Goal: Information Seeking & Learning: Check status

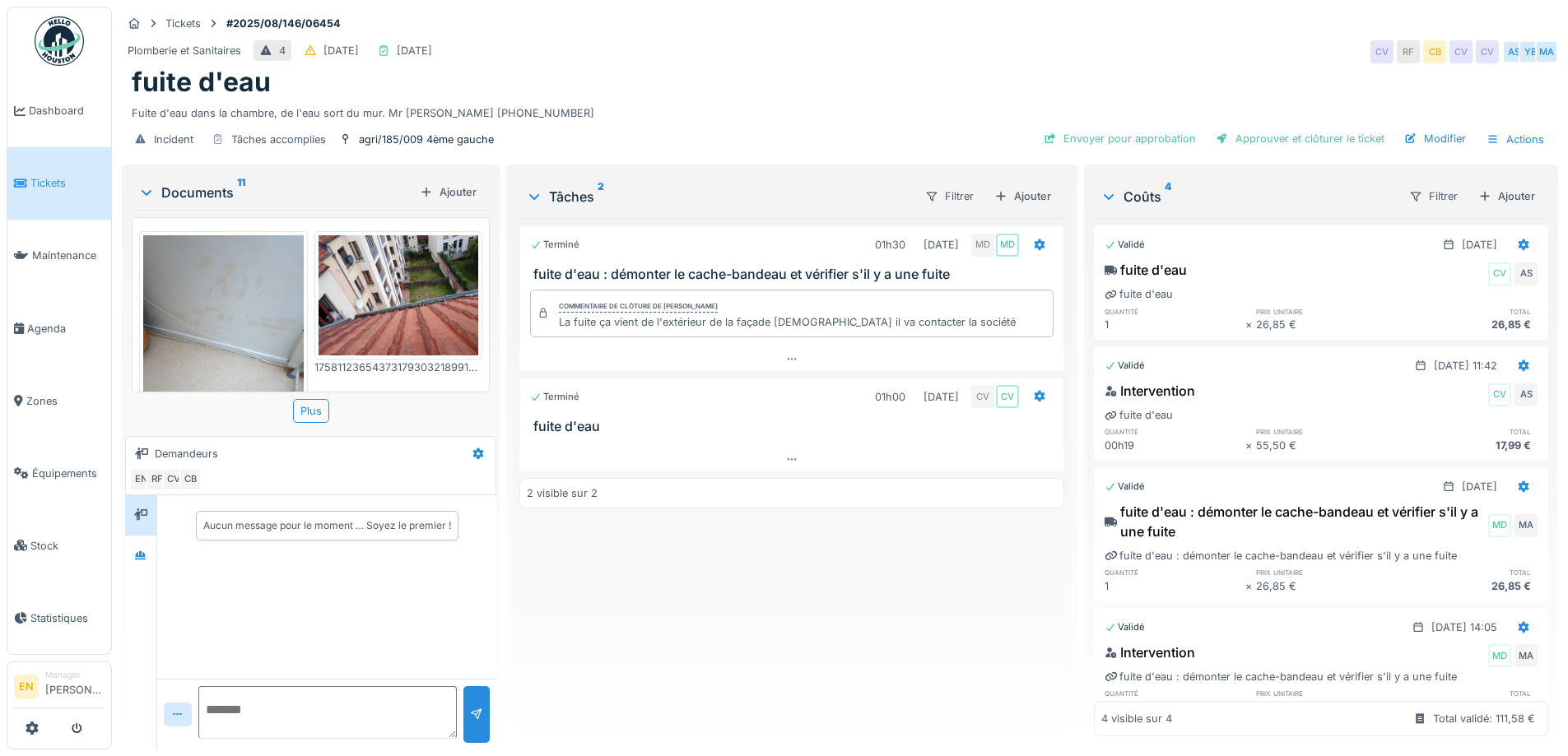
scroll to position [992, 0]
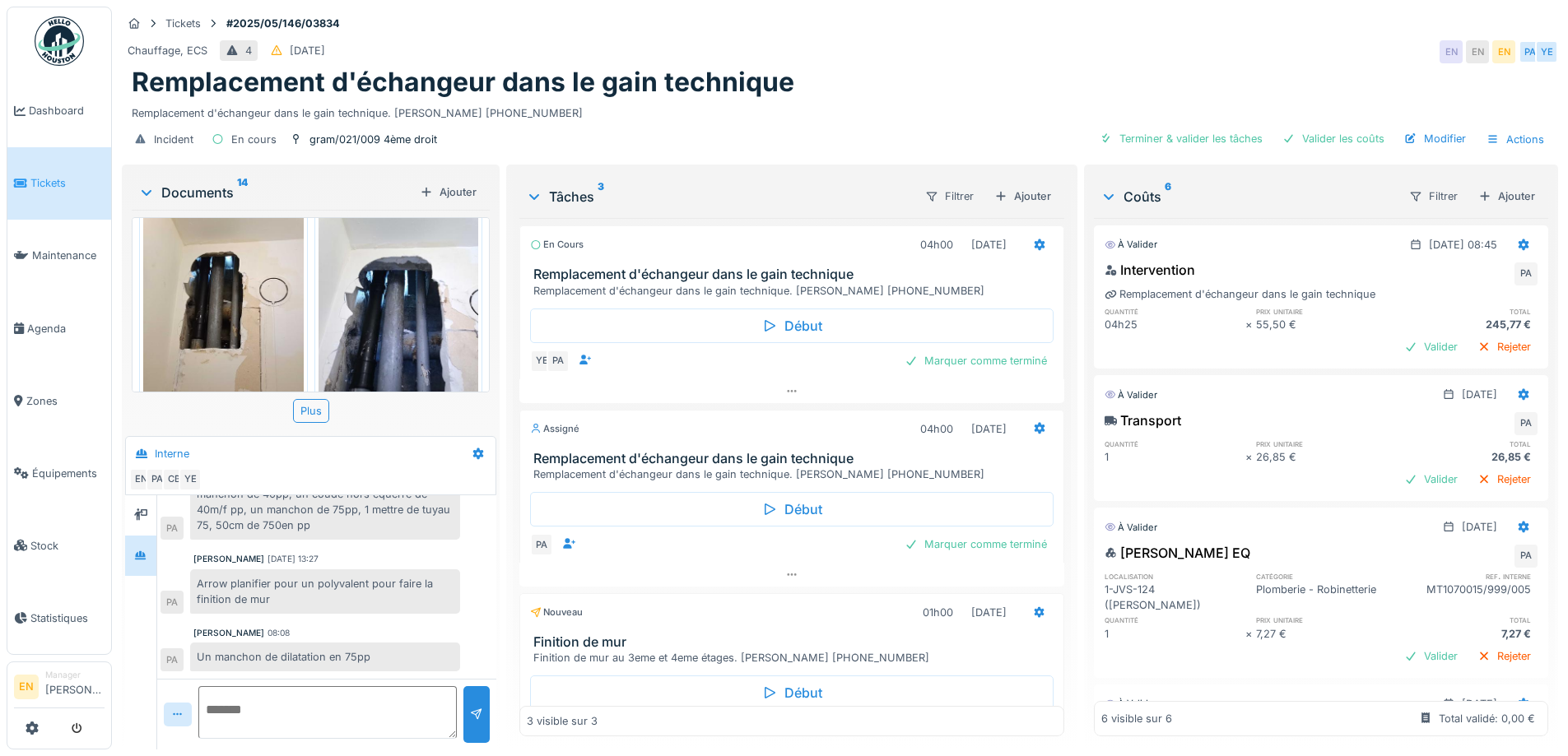
scroll to position [13, 0]
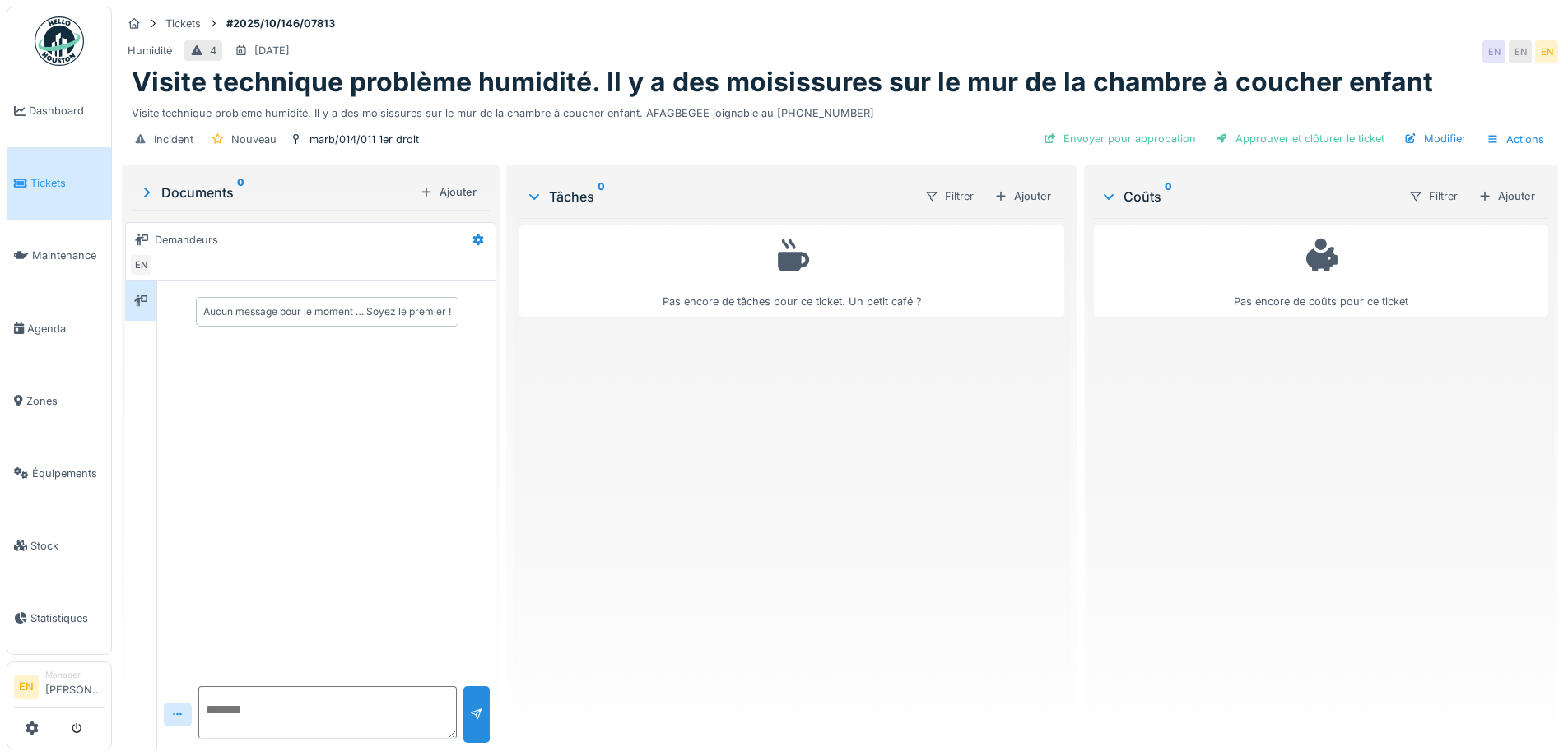
click at [804, 519] on div "Pas encore de tâches pour ce ticket. Un petit café ?" at bounding box center [792, 477] width 544 height 519
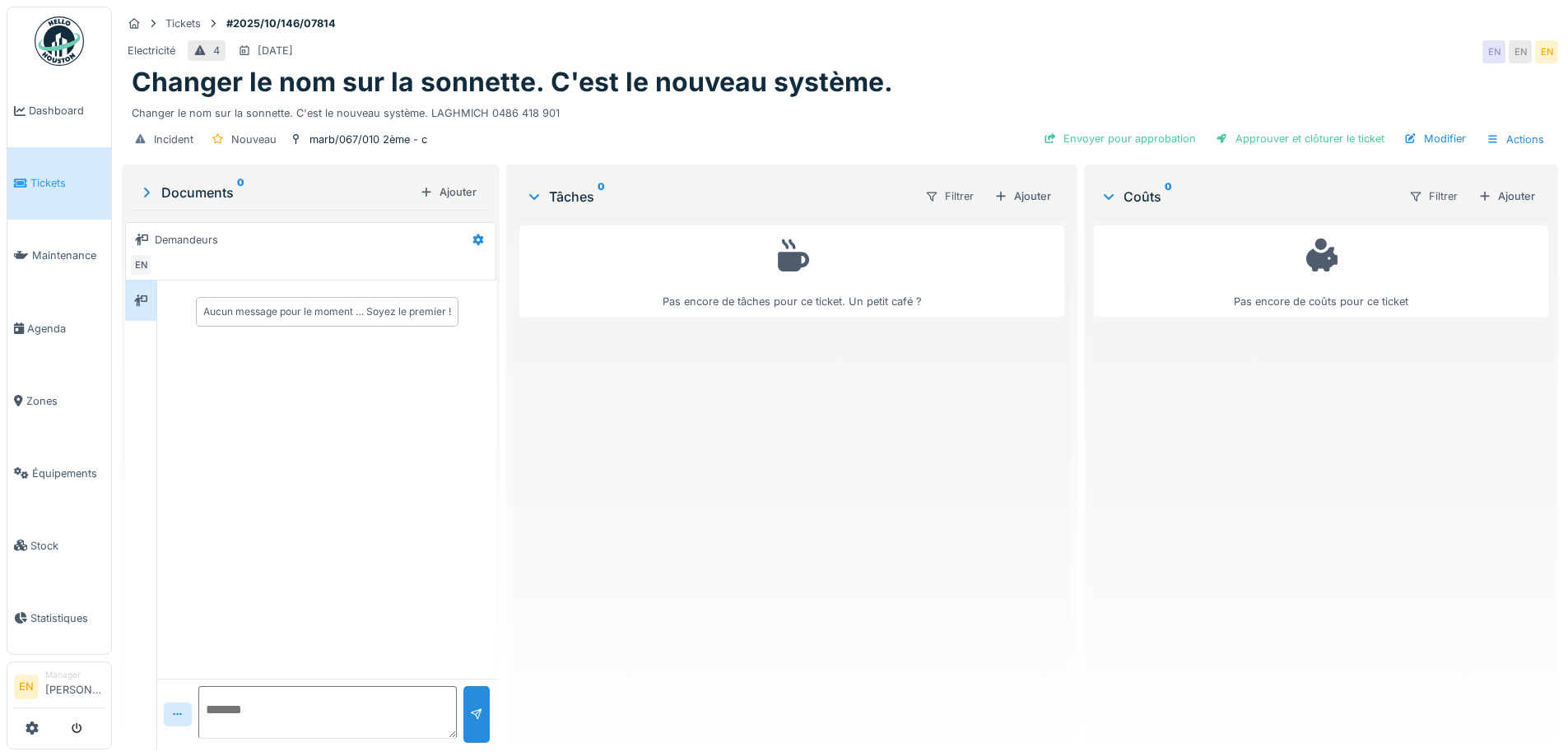
click at [851, 443] on div "Pas encore de tâches pour ce ticket. Un petit café ?" at bounding box center [792, 477] width 544 height 519
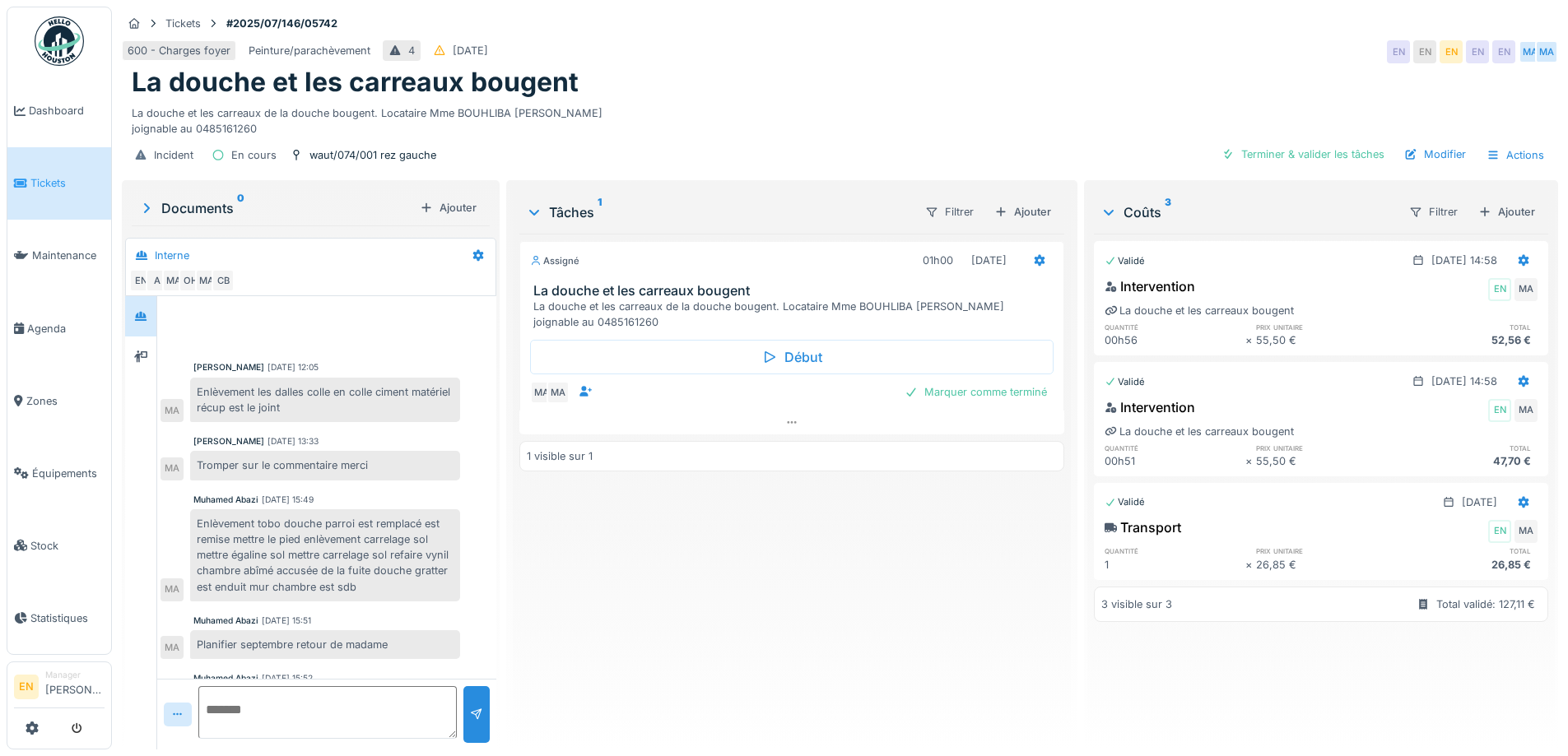
click at [1072, 90] on div "La douche et les carreaux bougent" at bounding box center [840, 82] width 1416 height 31
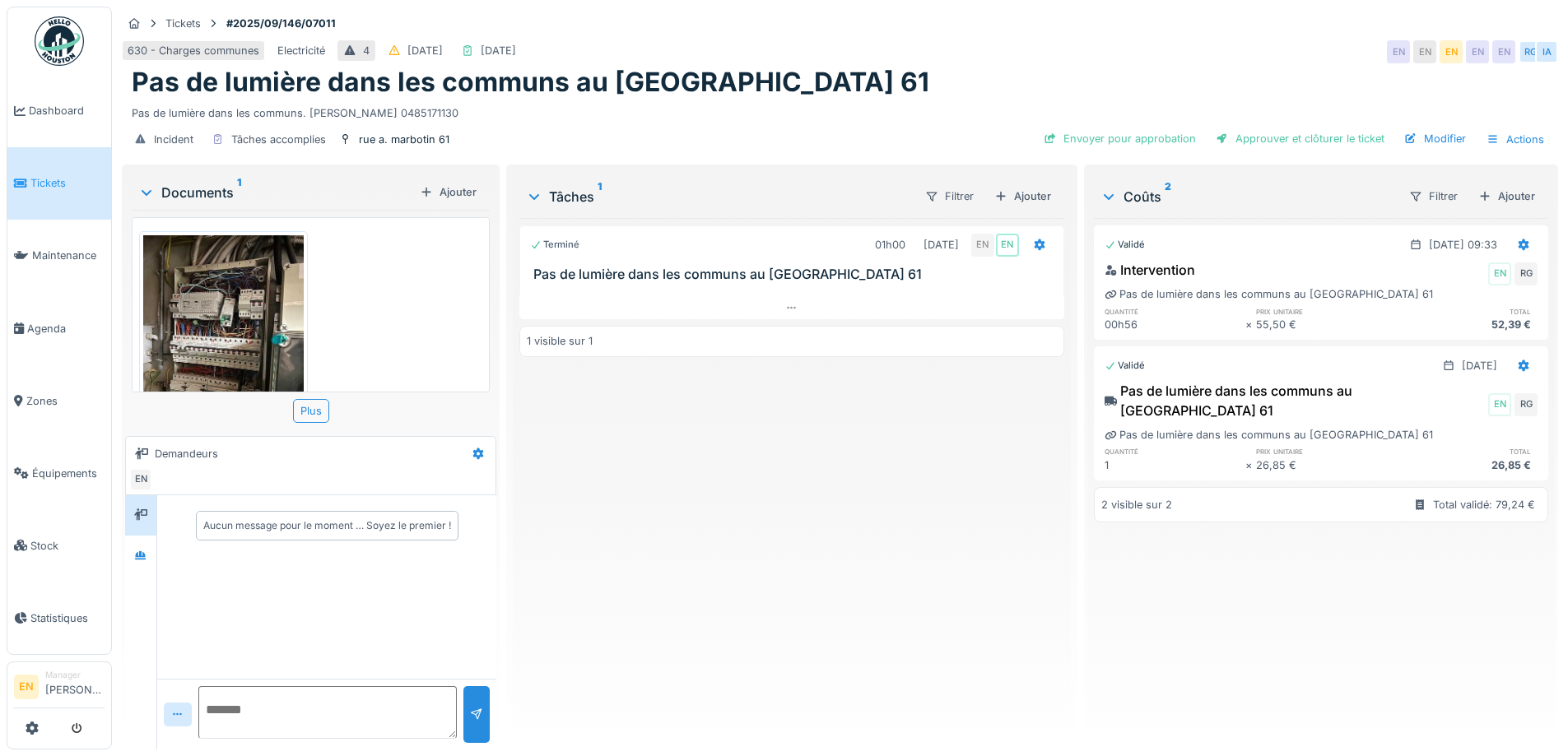
click at [995, 81] on div "Pas de lumière dans les communs au Marbotin 61" at bounding box center [840, 82] width 1416 height 31
click at [937, 54] on div "630 - Charges communes Electricité 4 09/09/2025 12/09/2025 EN EN EN EN EN RG IA" at bounding box center [840, 51] width 1436 height 29
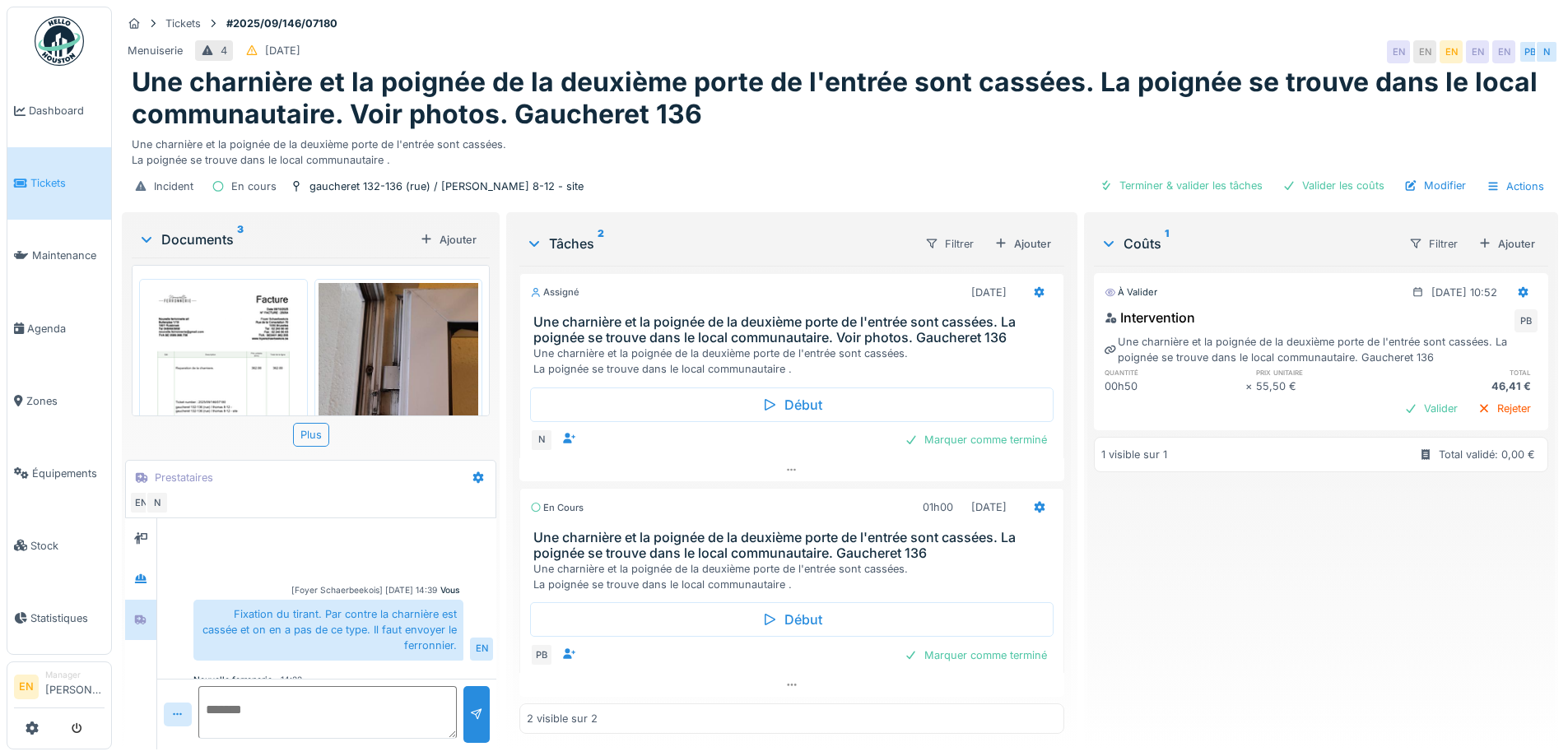
scroll to position [78, 0]
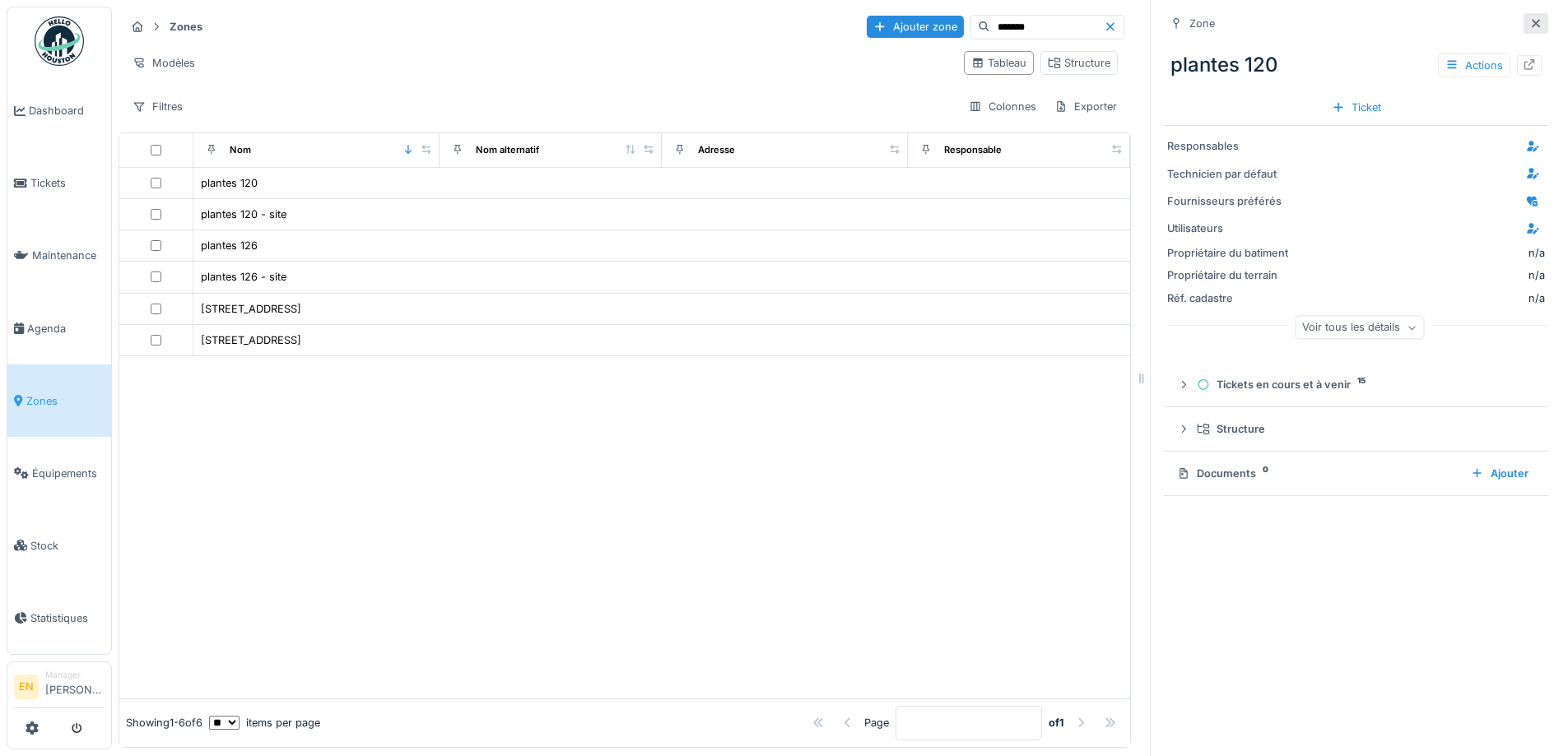
click at [1529, 18] on icon at bounding box center [1536, 23] width 13 height 11
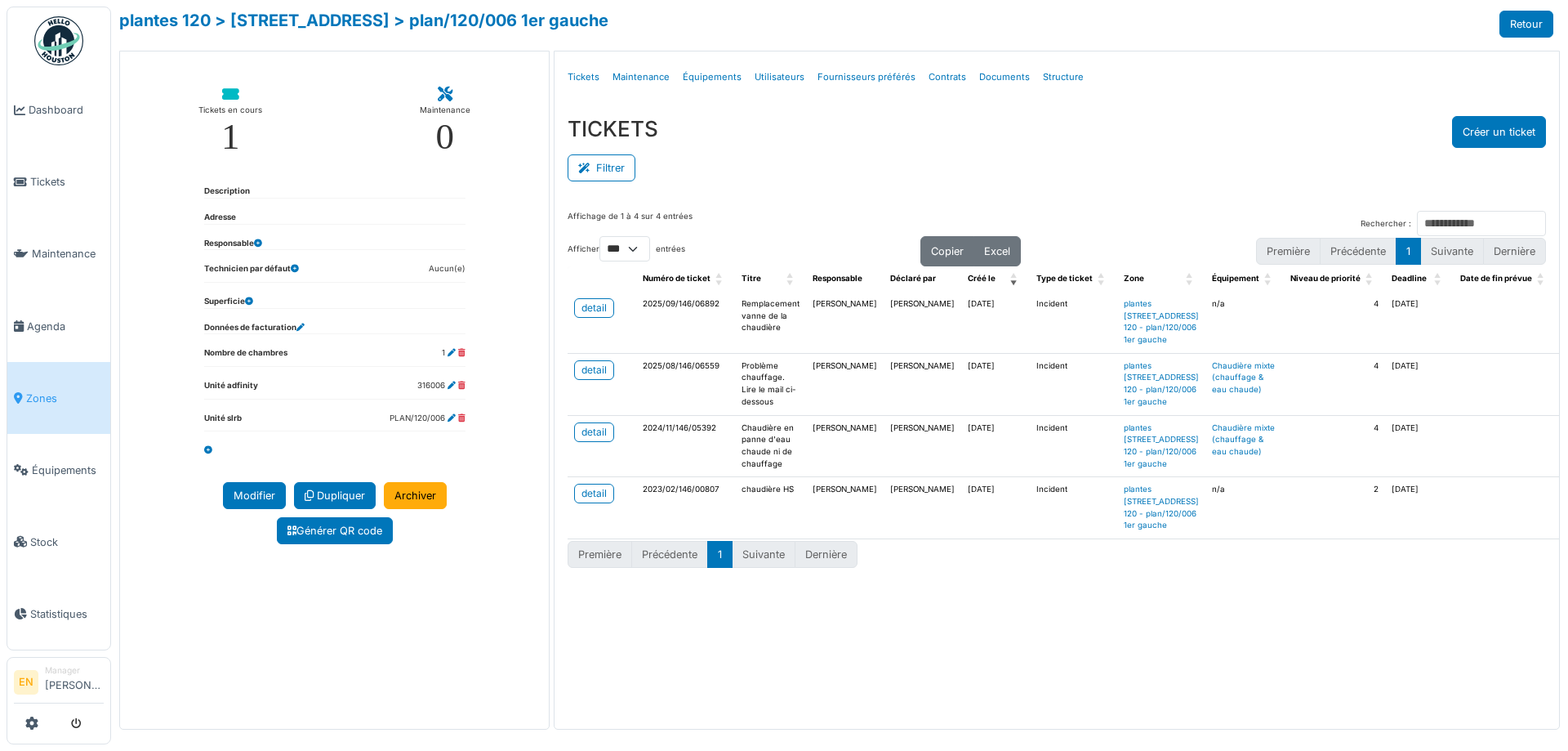
select select "***"
click at [1205, 93] on ul "Détails Tickets Maintenance Équipements Utilisateurs Fournisseurs préférés Cont…" at bounding box center [1056, 77] width 991 height 38
